Goal: Task Accomplishment & Management: Manage account settings

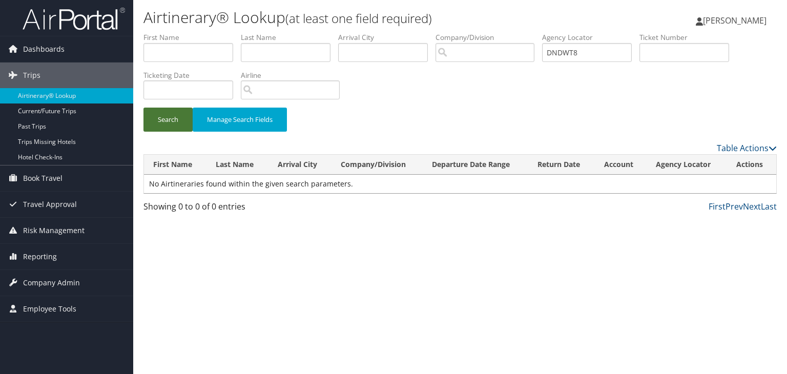
click at [178, 121] on button "Search" at bounding box center [167, 120] width 49 height 24
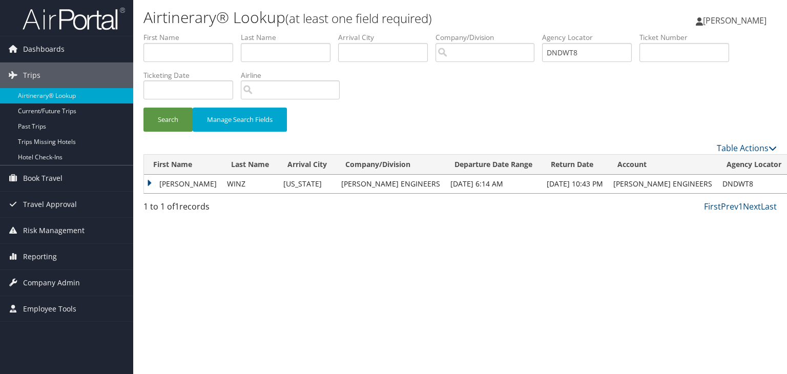
click at [148, 179] on td "ANDREW HAHN" at bounding box center [183, 184] width 78 height 18
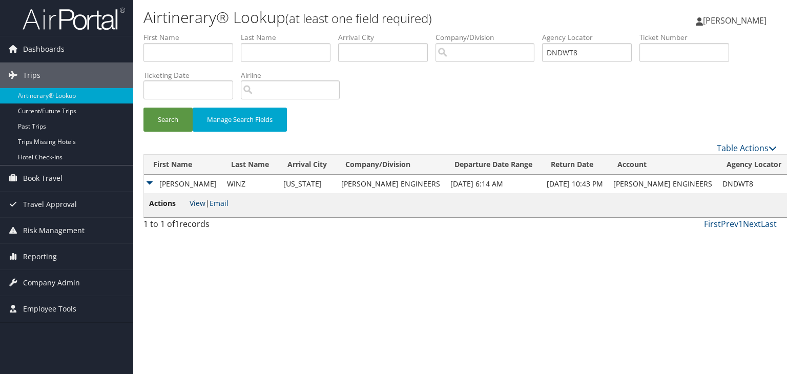
click at [191, 201] on link "View" at bounding box center [198, 203] width 16 height 10
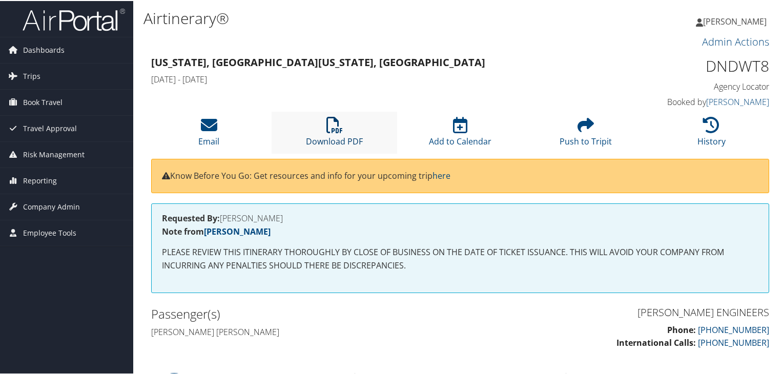
click at [325, 135] on link "Download PDF" at bounding box center [334, 133] width 57 height 25
copy h1 "DNDWT8"
drag, startPoint x: 702, startPoint y: 64, endPoint x: 765, endPoint y: 60, distance: 62.6
click at [765, 60] on h1 "DNDWT8" at bounding box center [697, 65] width 143 height 22
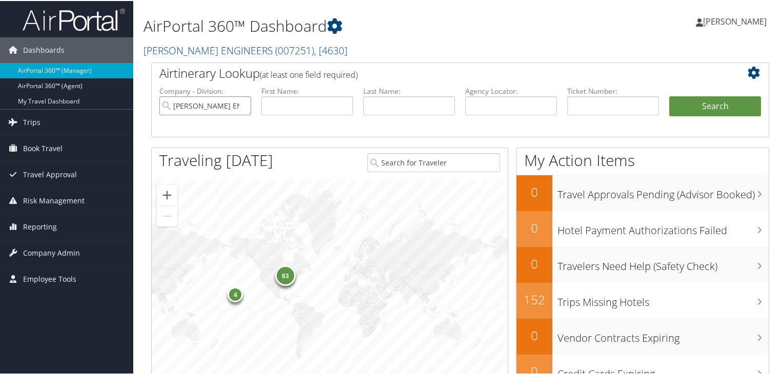
click at [241, 102] on input "[PERSON_NAME] ENGINEERS" at bounding box center [205, 104] width 92 height 19
click at [481, 109] on input "text" at bounding box center [511, 104] width 92 height 19
paste input "DNFFMF"
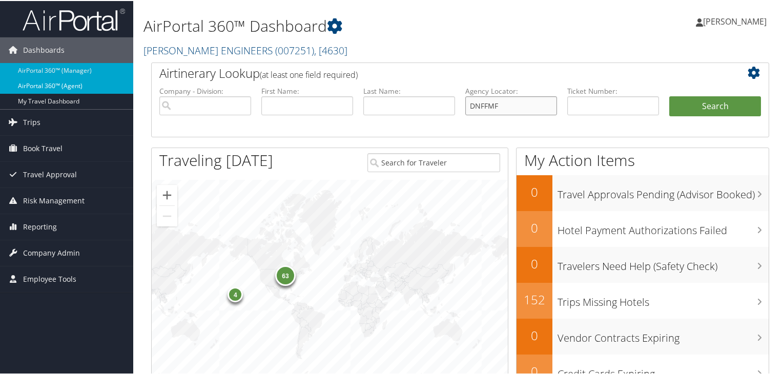
type input "DNFFMF"
click at [88, 82] on link "AirPortal 360™ (Agent)" at bounding box center [66, 84] width 133 height 15
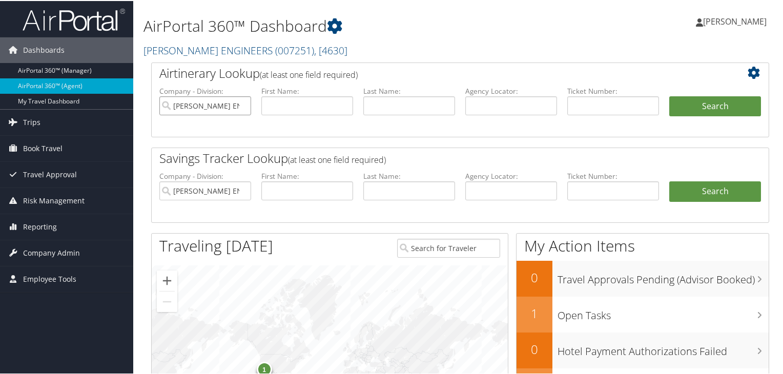
click at [243, 106] on input "[PERSON_NAME] ENGINEERS" at bounding box center [205, 104] width 92 height 19
click at [476, 108] on input "text" at bounding box center [511, 104] width 92 height 19
paste input "DNFFMF"
type input "DNFFMF"
click at [691, 111] on button "Search" at bounding box center [715, 105] width 92 height 20
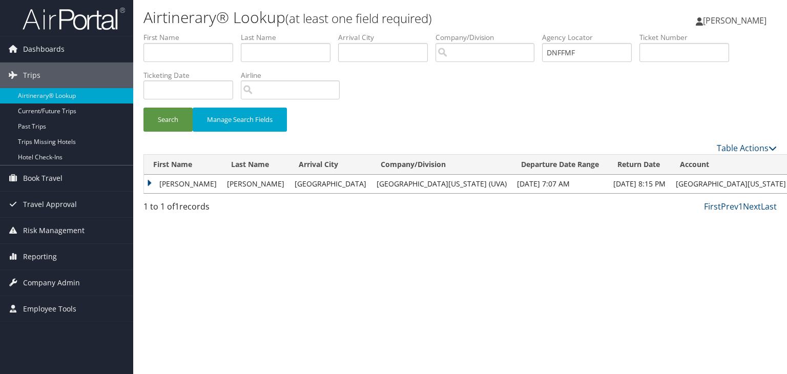
click at [150, 180] on td "JENNIFER GRACE" at bounding box center [183, 184] width 78 height 18
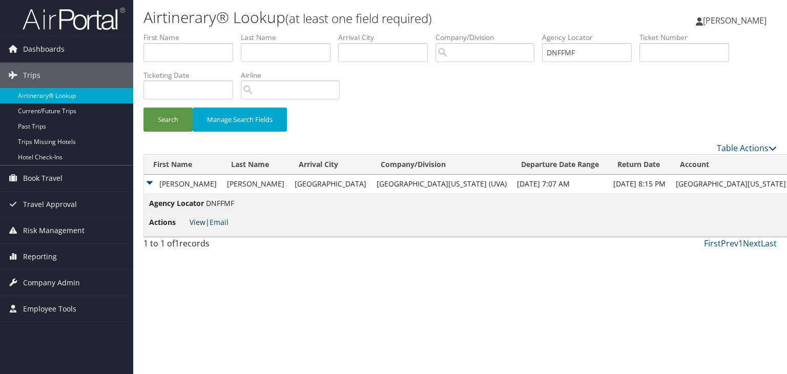
click at [198, 224] on link "View" at bounding box center [198, 222] width 16 height 10
click at [78, 30] on img at bounding box center [74, 19] width 102 height 24
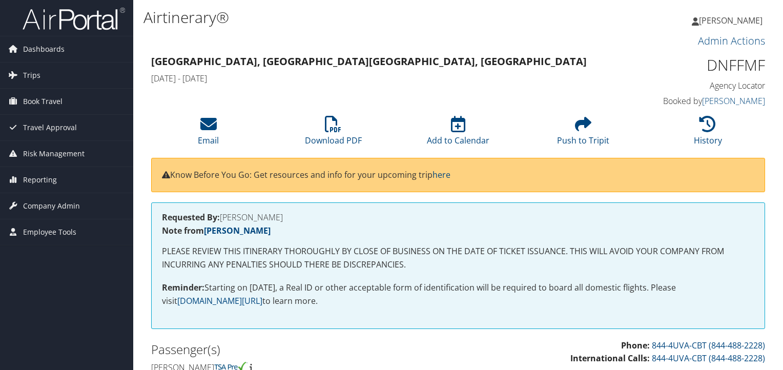
scroll to position [697, 0]
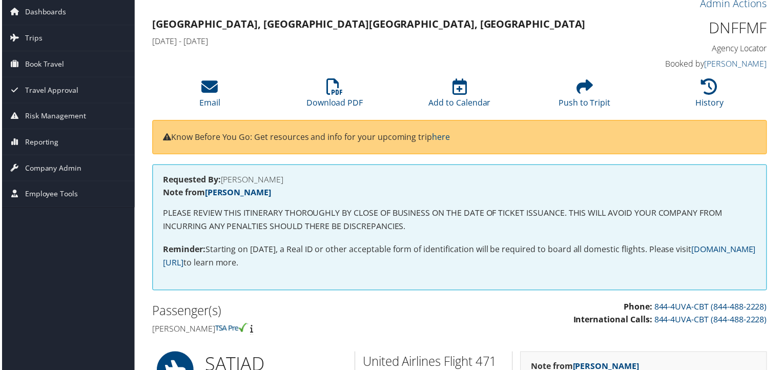
scroll to position [28, 0]
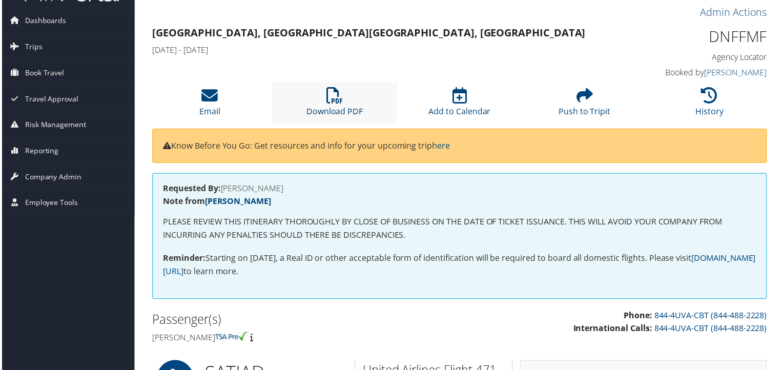
click at [329, 102] on icon at bounding box center [334, 96] width 16 height 16
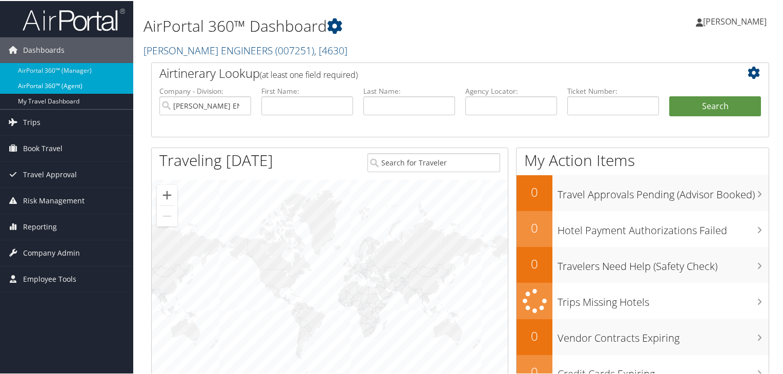
click at [76, 82] on link "AirPortal 360™ (Agent)" at bounding box center [66, 84] width 133 height 15
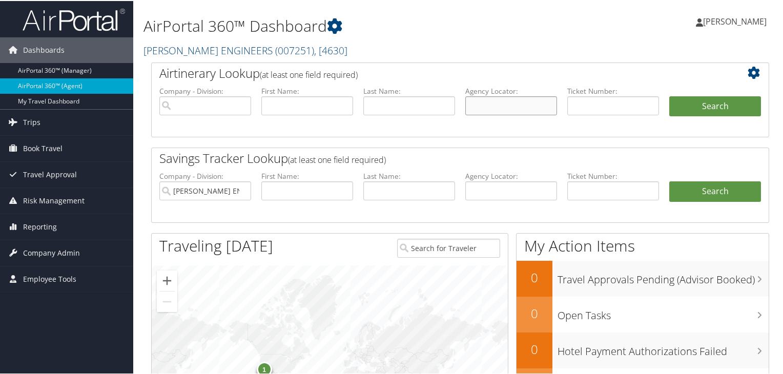
click at [496, 101] on input "text" at bounding box center [511, 104] width 92 height 19
paste input "DN0CLZ"
type input "DN0CLZ"
click at [702, 98] on button "Search" at bounding box center [715, 105] width 92 height 20
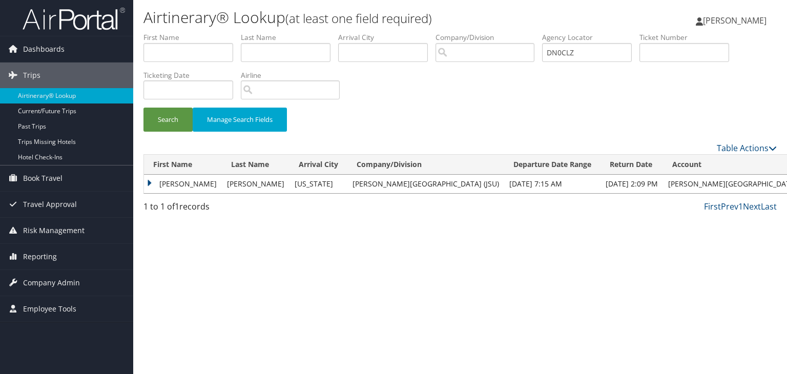
click at [150, 182] on td "PATRICIA L" at bounding box center [183, 184] width 78 height 18
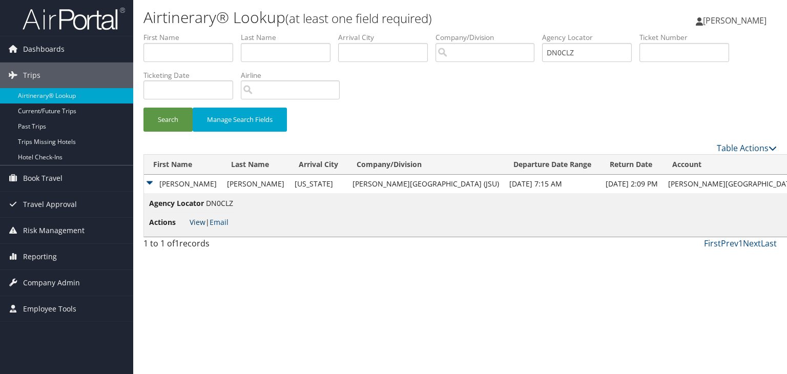
click at [195, 221] on link "View" at bounding box center [198, 222] width 16 height 10
click at [87, 19] on img at bounding box center [74, 19] width 102 height 24
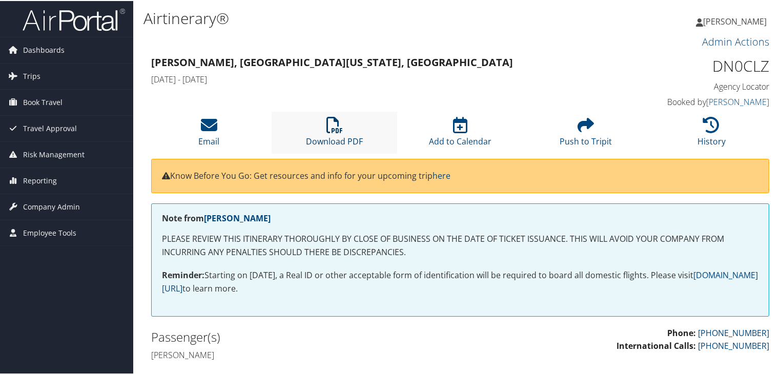
click at [333, 132] on icon at bounding box center [334, 124] width 16 height 16
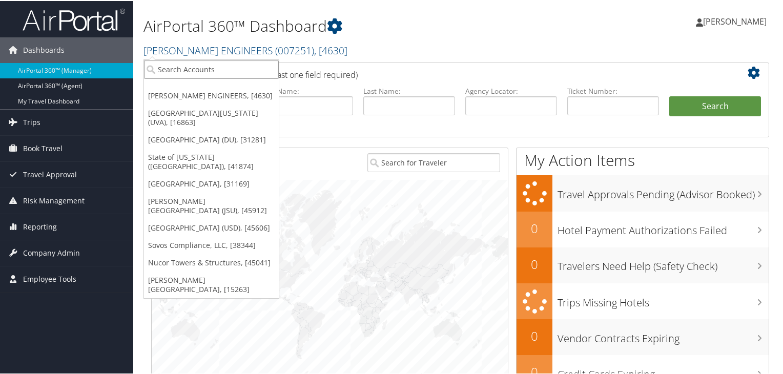
click at [252, 66] on input "search" at bounding box center [211, 68] width 135 height 19
paste input "DKWPRR"
type input "D"
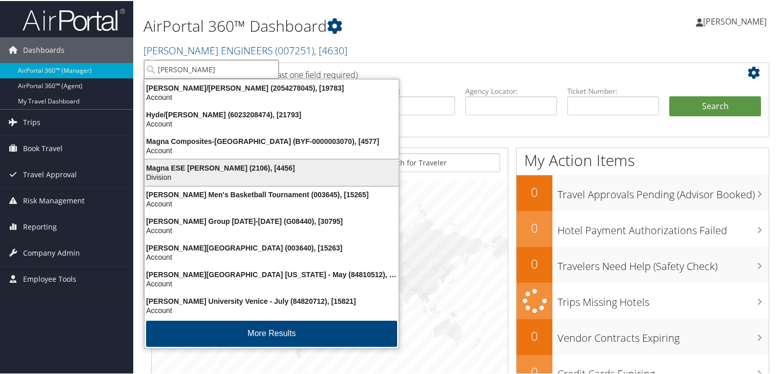
type input "TROY"
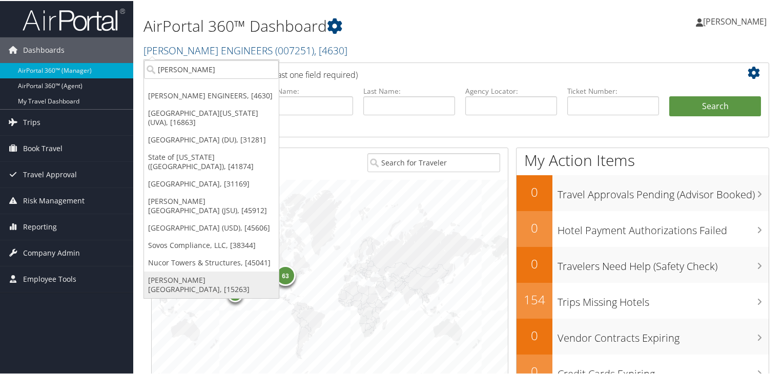
click at [226, 271] on link "[PERSON_NAME][GEOGRAPHIC_DATA], [15263]" at bounding box center [211, 284] width 135 height 27
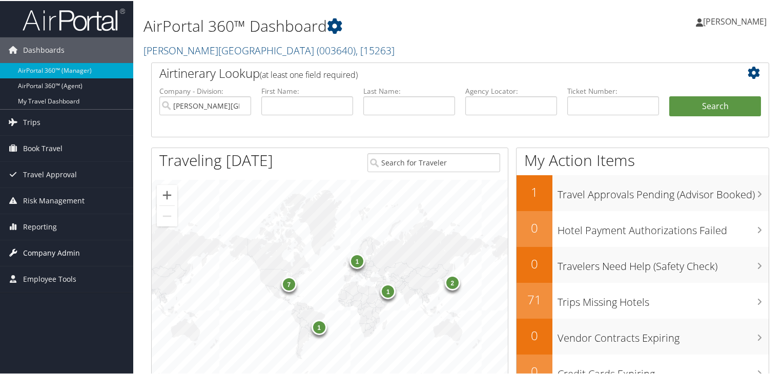
click at [42, 253] on span "Company Admin" at bounding box center [51, 252] width 57 height 26
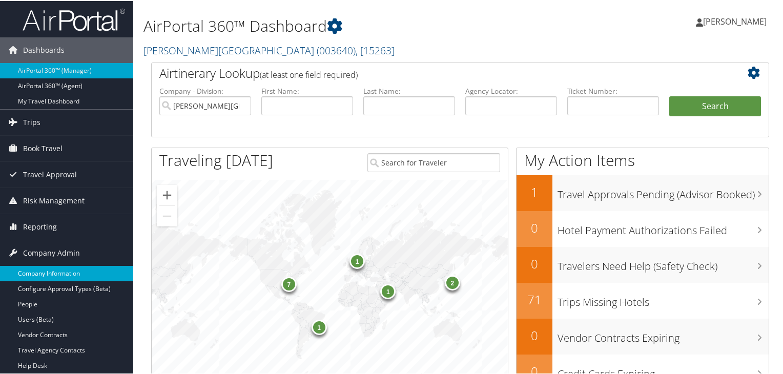
click at [44, 273] on link "Company Information" at bounding box center [66, 272] width 133 height 15
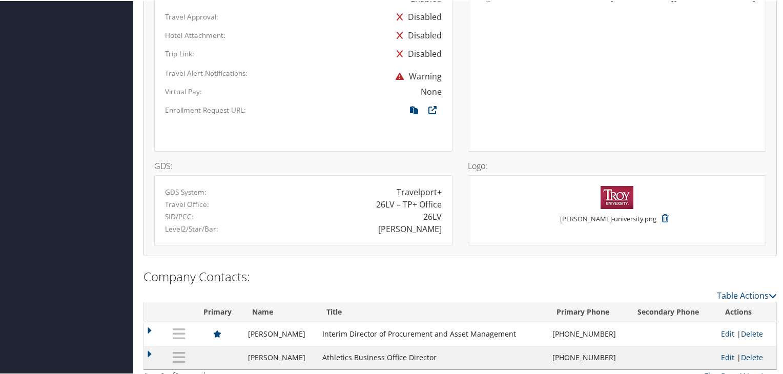
scroll to position [680, 0]
